Goal: Task Accomplishment & Management: Manage account settings

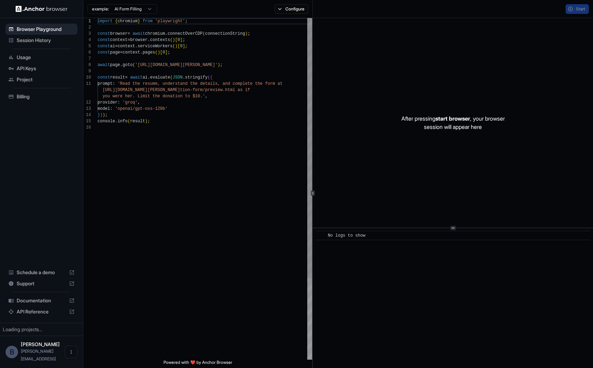
scroll to position [62, 0]
click at [31, 337] on html "Browser Playground Session History Usage API Keys Project Billing Schedule a de…" at bounding box center [296, 184] width 593 height 368
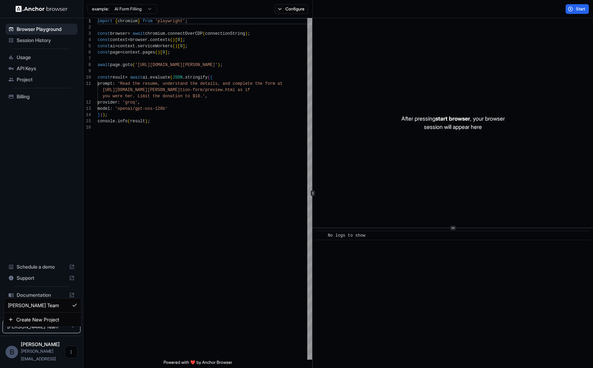
click at [69, 352] on html "Browser Playground Session History Usage API Keys Project Billing Schedule a de…" at bounding box center [296, 184] width 593 height 368
click at [69, 352] on button "Open menu" at bounding box center [71, 351] width 12 height 12
click at [162, 199] on div at bounding box center [296, 184] width 593 height 368
click at [38, 58] on span "Usage" at bounding box center [46, 57] width 58 height 7
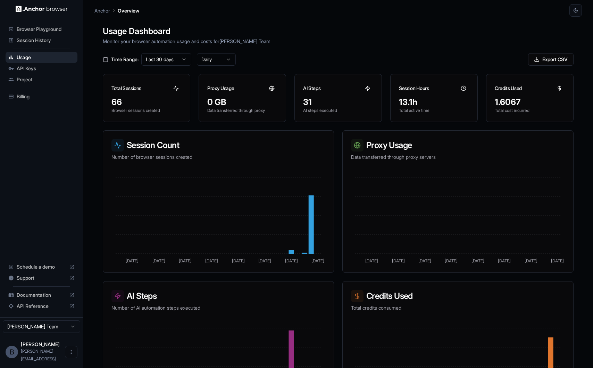
click at [26, 99] on span "Billing" at bounding box center [46, 96] width 58 height 7
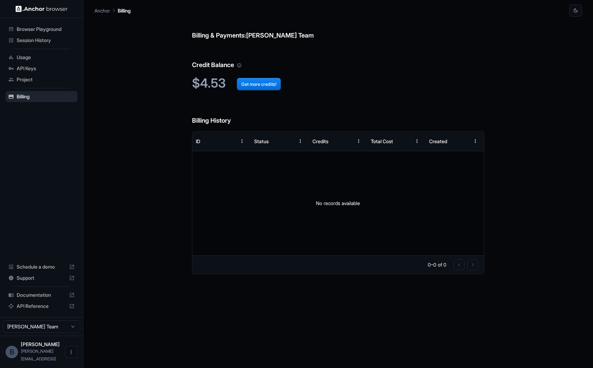
click at [32, 58] on span "Usage" at bounding box center [46, 57] width 58 height 7
